Goal: Task Accomplishment & Management: Manage account settings

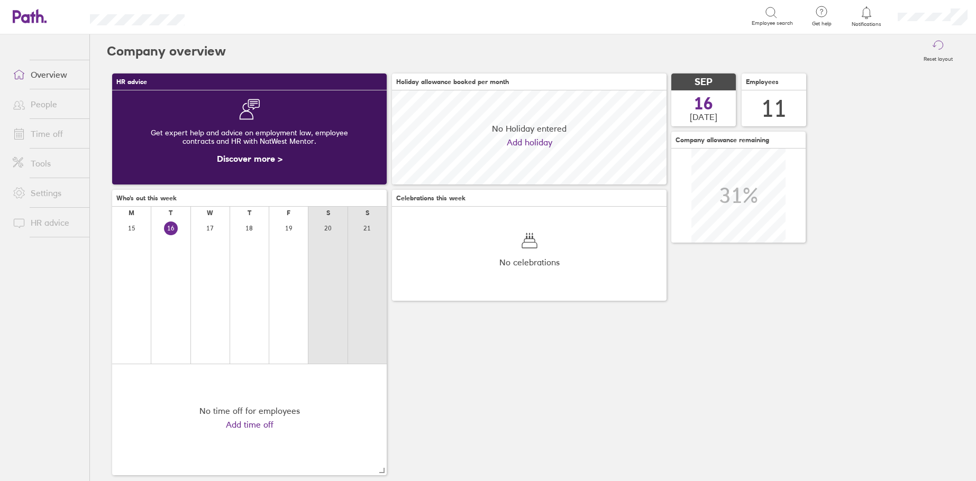
scroll to position [94, 275]
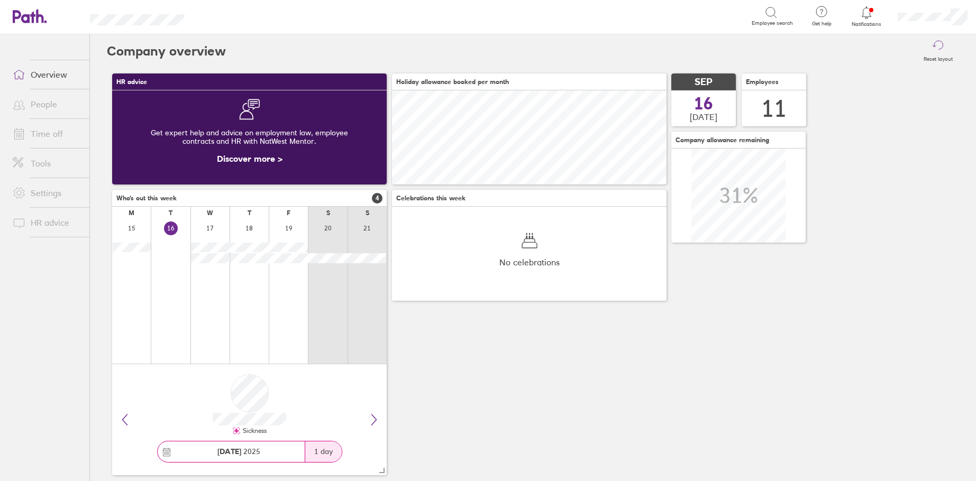
click at [51, 136] on link "Time off" at bounding box center [46, 133] width 85 height 21
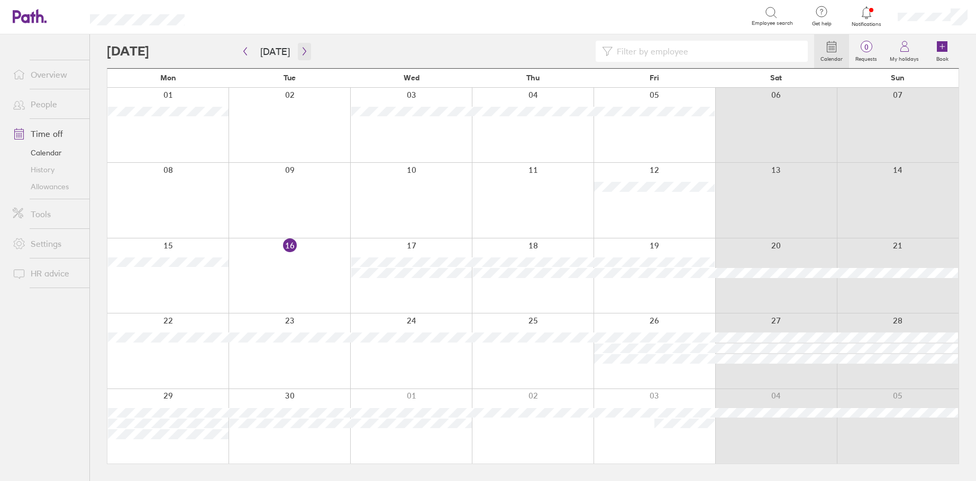
click at [300, 54] on icon "button" at bounding box center [304, 51] width 8 height 8
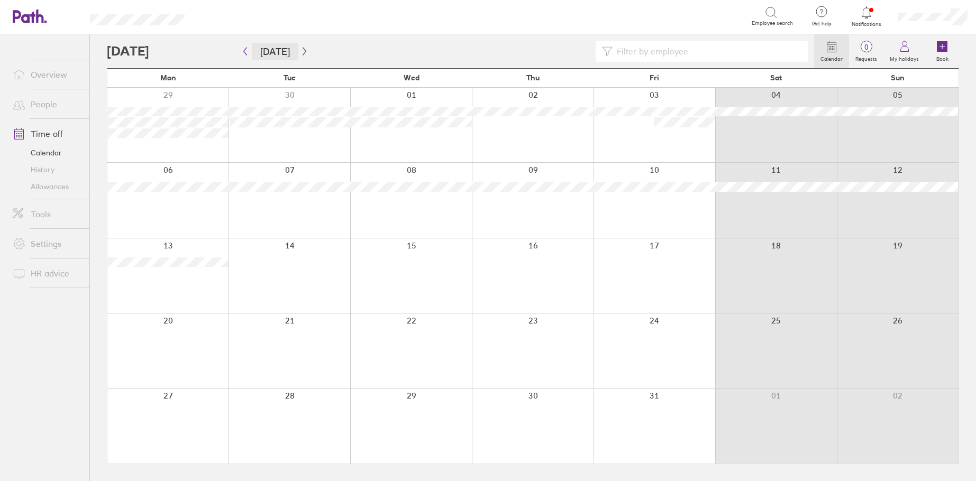
click at [252, 58] on button "[DATE]" at bounding box center [275, 51] width 47 height 17
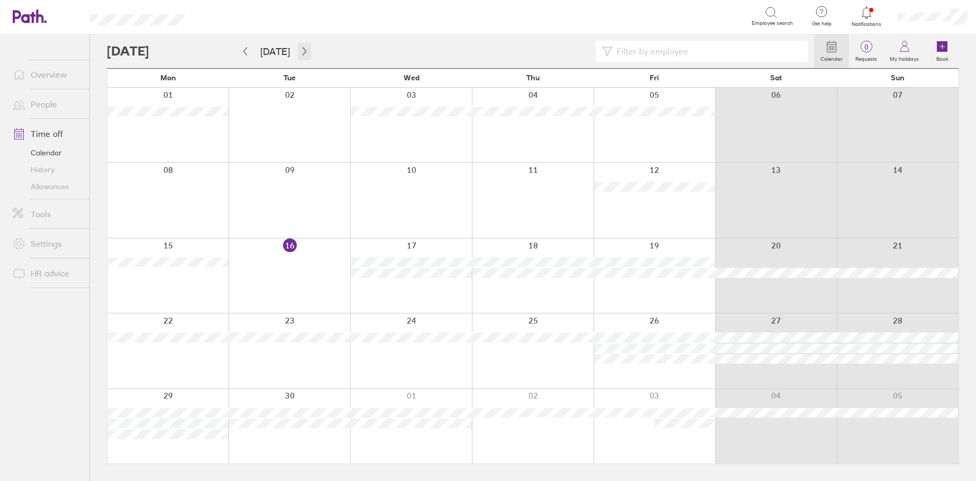
click at [304, 45] on button "button" at bounding box center [304, 51] width 13 height 17
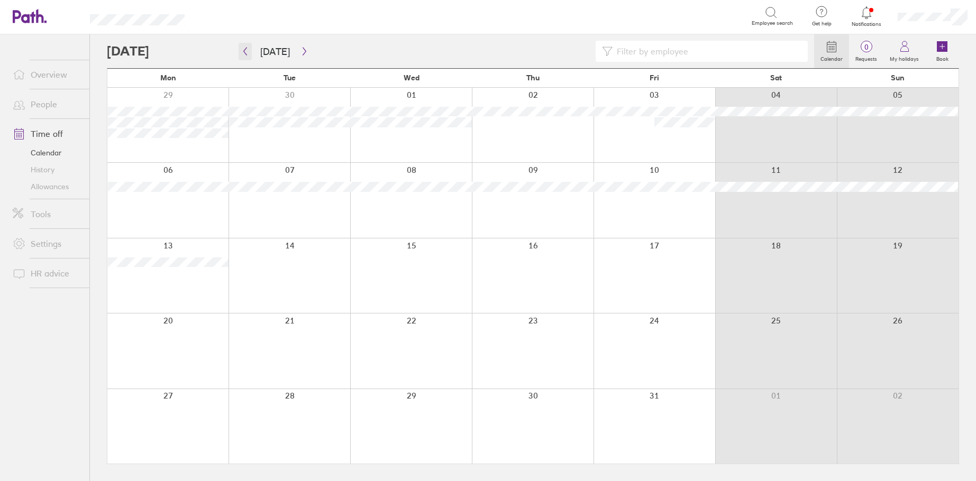
click at [248, 49] on icon "button" at bounding box center [245, 51] width 8 height 8
